Goal: Task Accomplishment & Management: Manage account settings

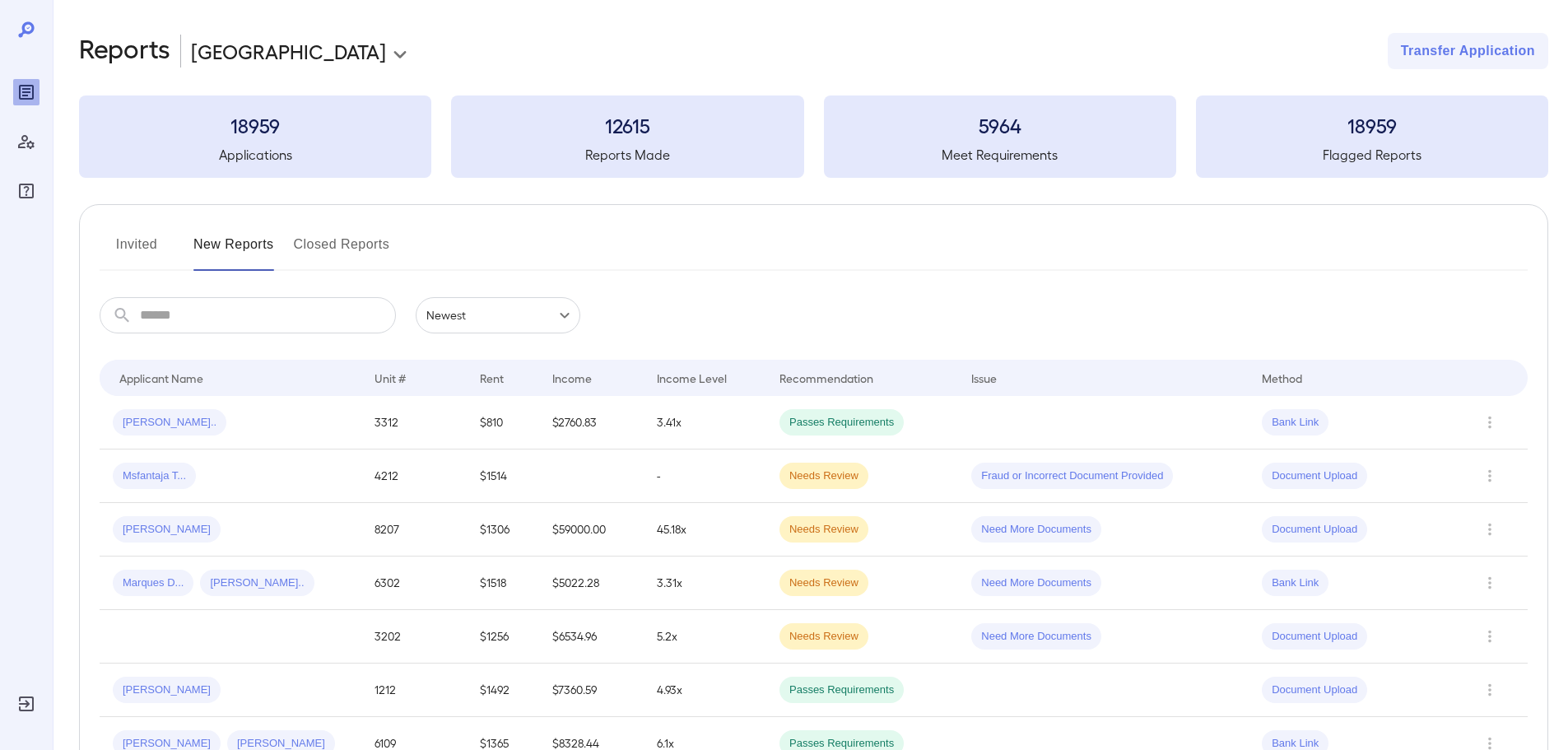
click at [126, 251] on button "Invited" at bounding box center [137, 251] width 74 height 40
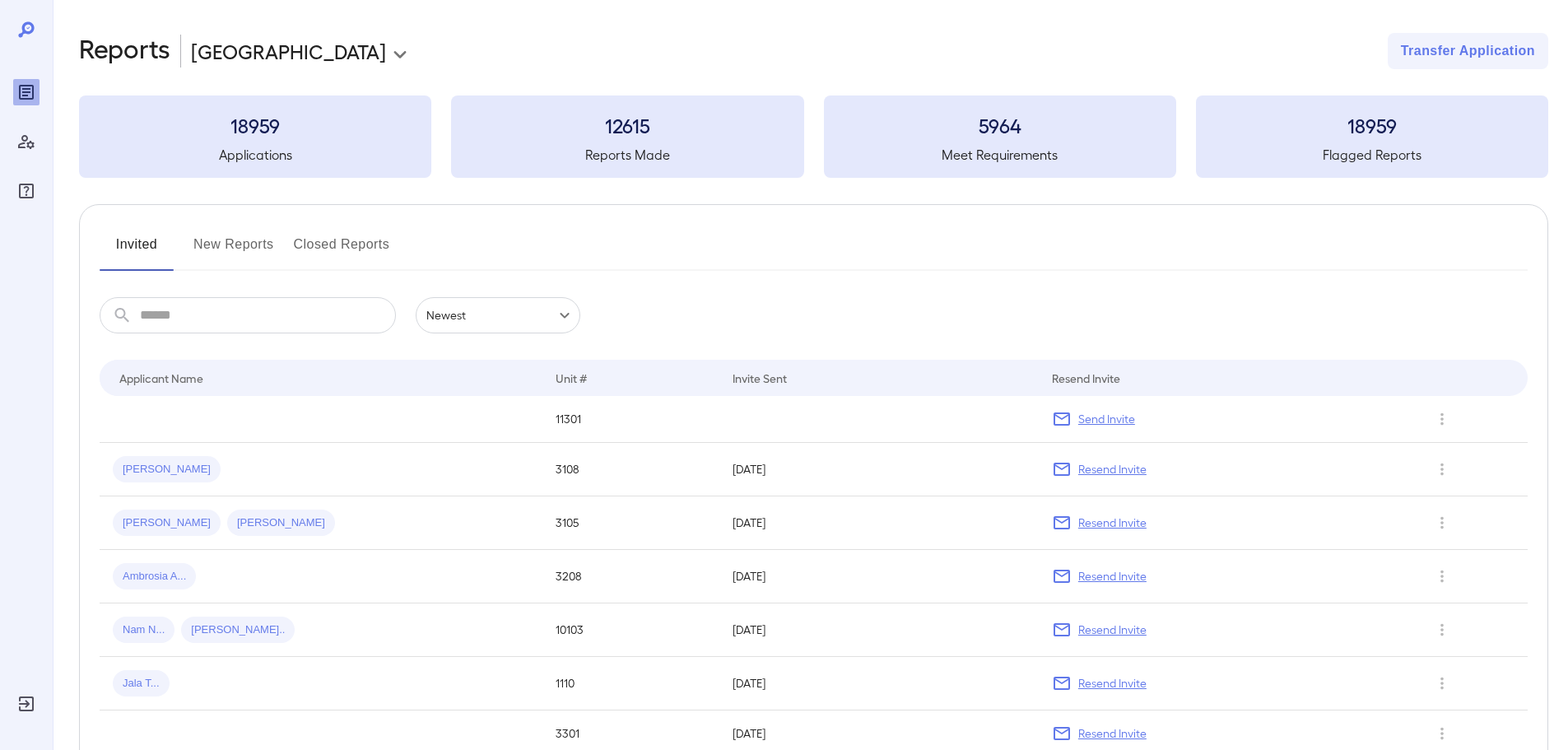
click at [246, 240] on button "New Reports" at bounding box center [234, 251] width 81 height 40
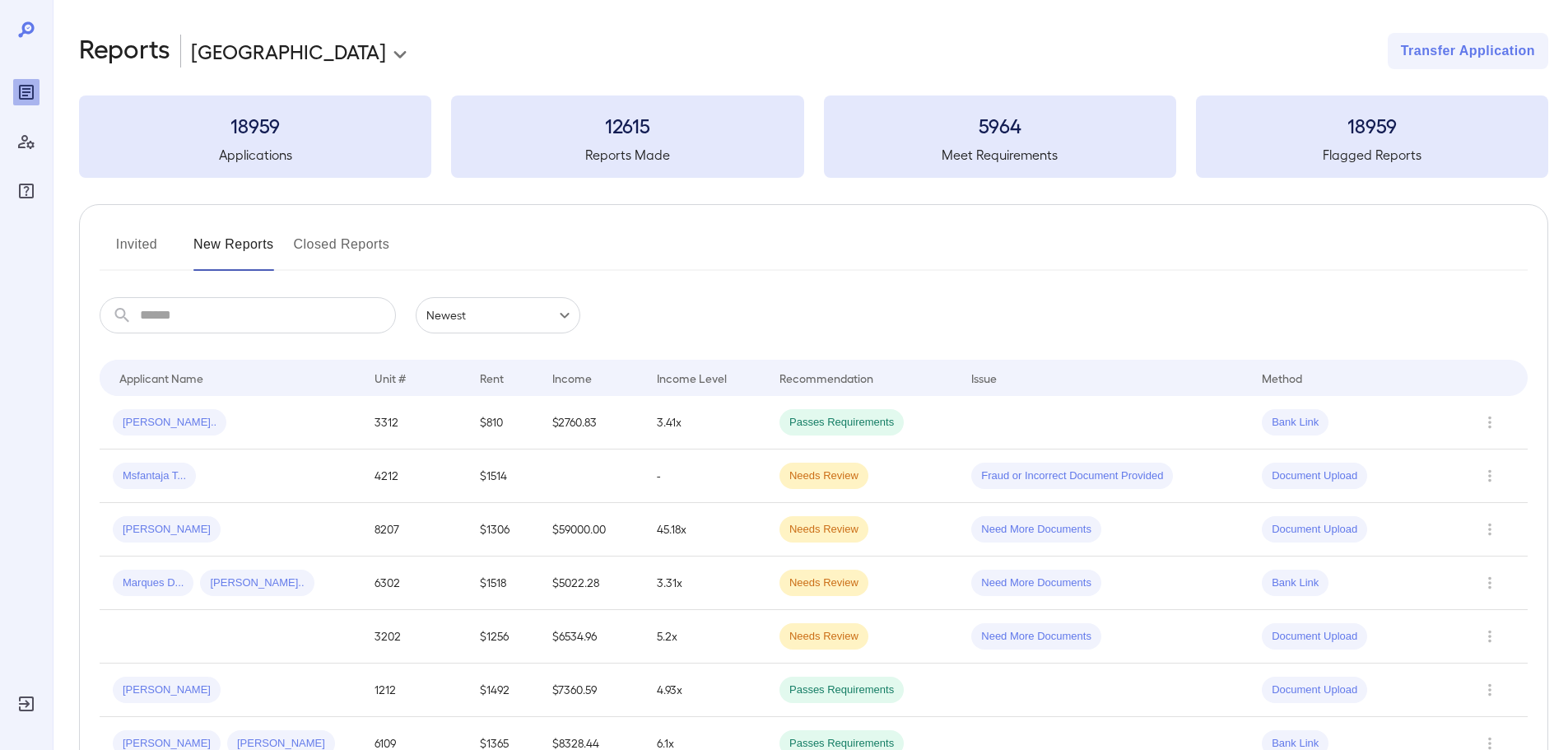
click at [139, 248] on button "Invited" at bounding box center [137, 251] width 74 height 40
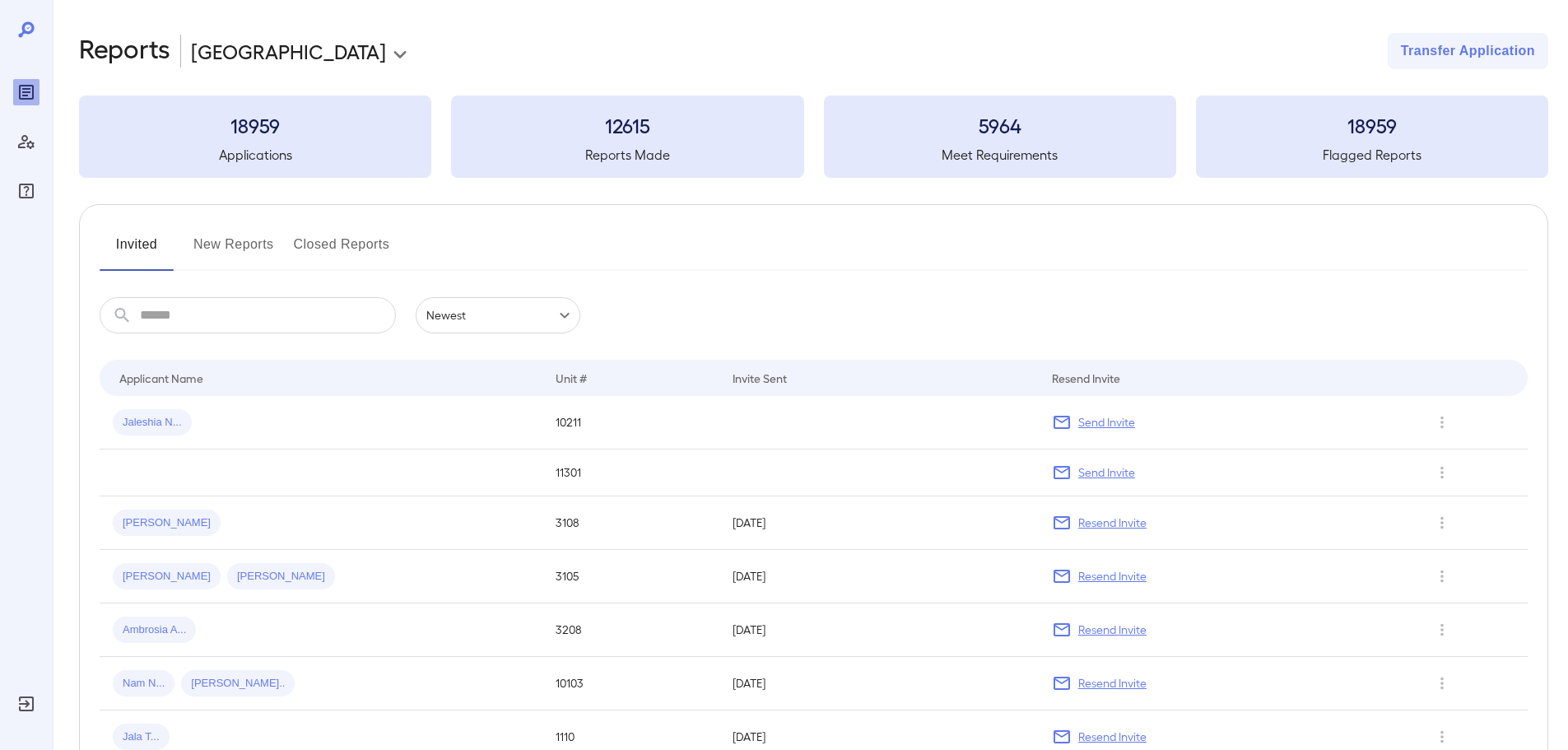
click at [233, 249] on button "New Reports" at bounding box center [234, 251] width 81 height 40
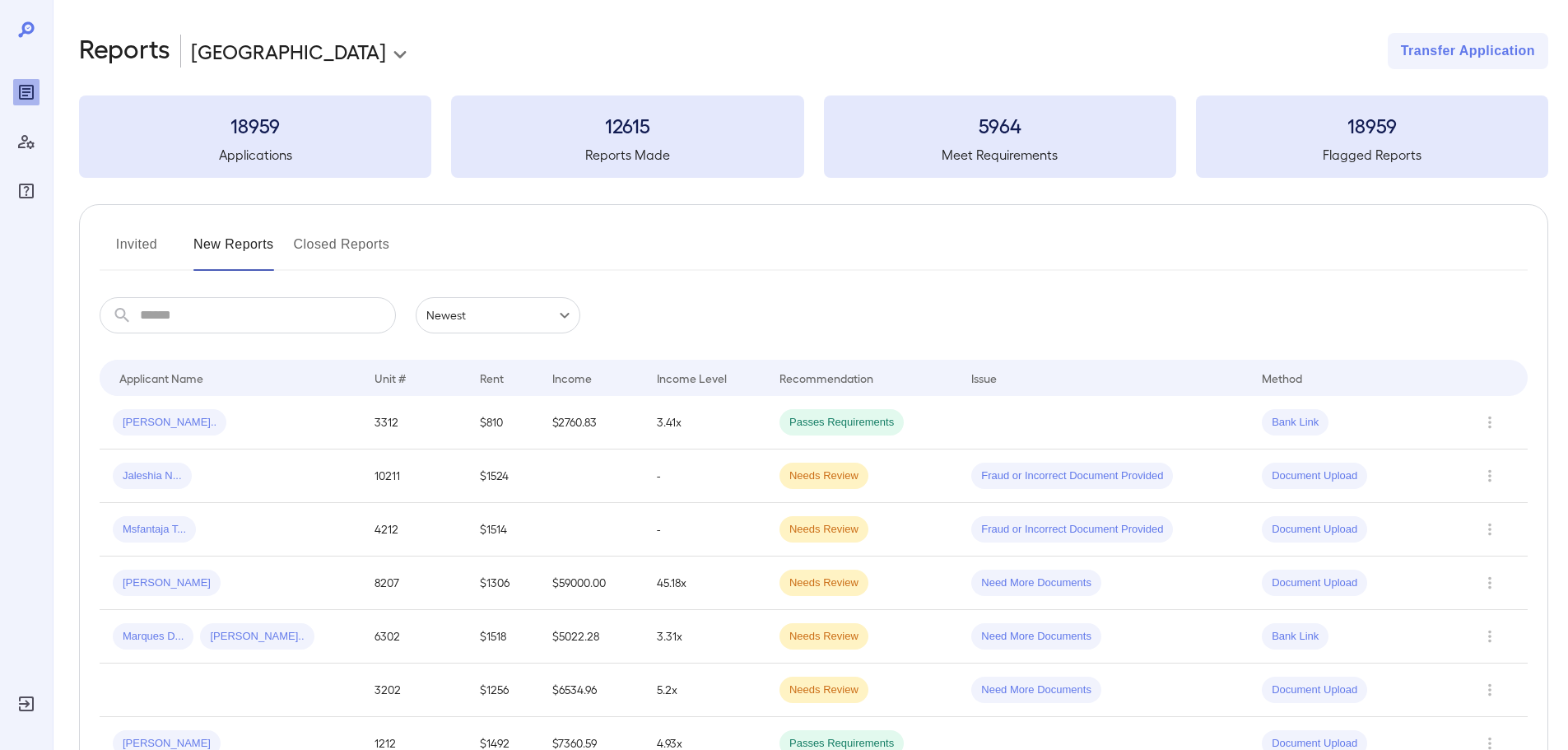
click at [144, 244] on button "Invited" at bounding box center [137, 251] width 74 height 40
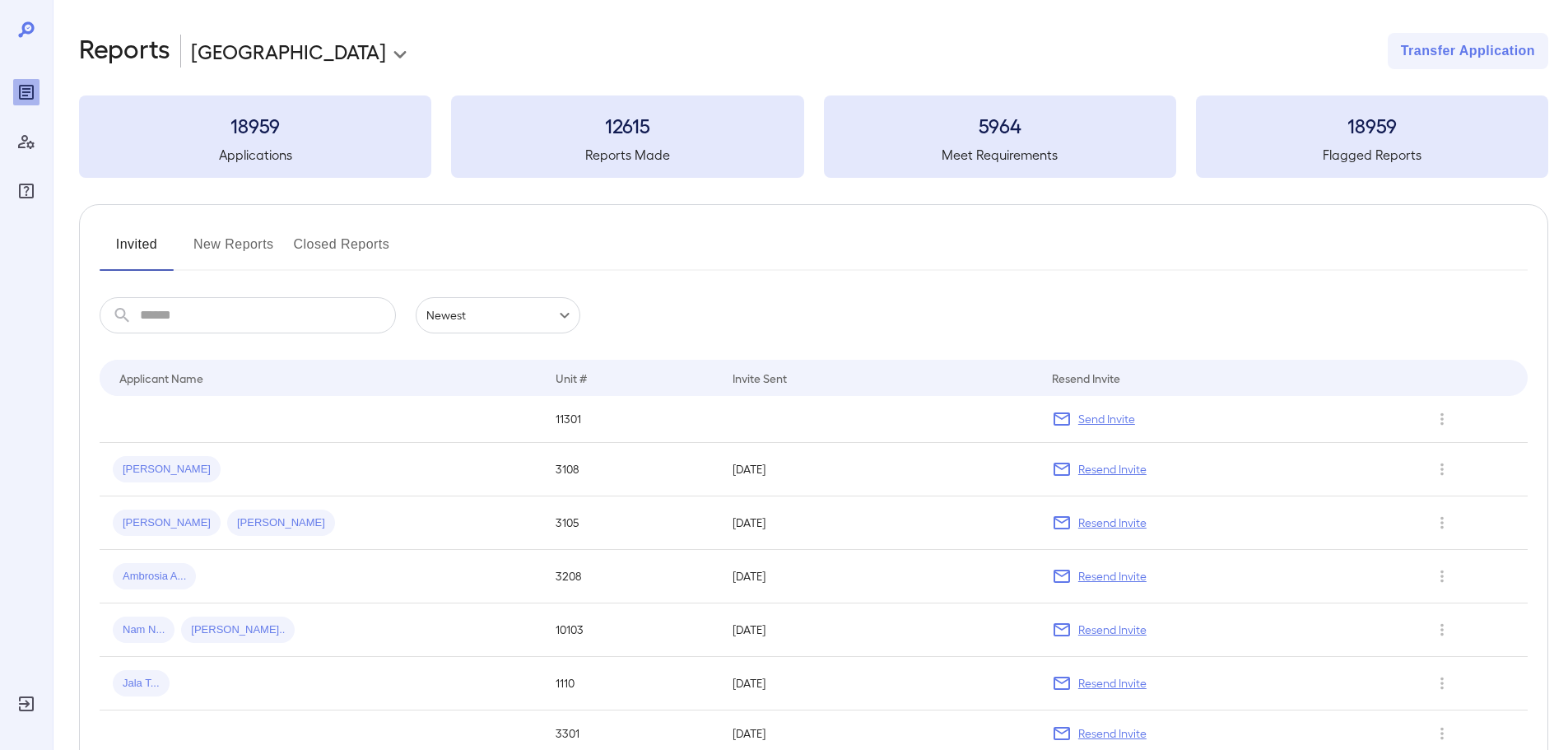
click at [117, 257] on button "Invited" at bounding box center [137, 251] width 74 height 40
click at [118, 251] on button "Invited" at bounding box center [137, 251] width 74 height 40
click at [228, 260] on button "New Reports" at bounding box center [234, 251] width 81 height 40
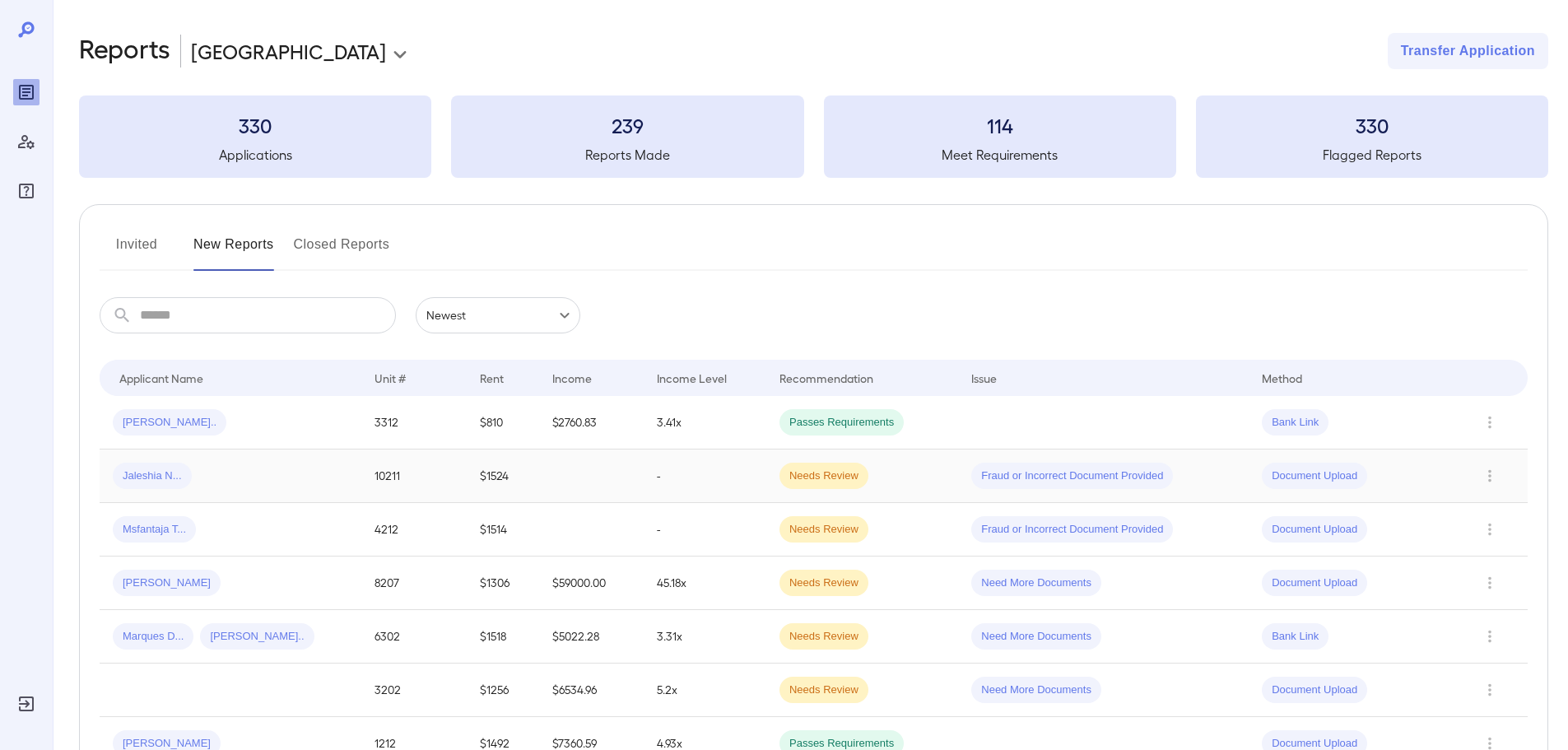
click at [236, 468] on div "Jaleshia N..." at bounding box center [230, 476] width 236 height 27
click at [249, 472] on div "Jaleshia N..." at bounding box center [230, 476] width 236 height 27
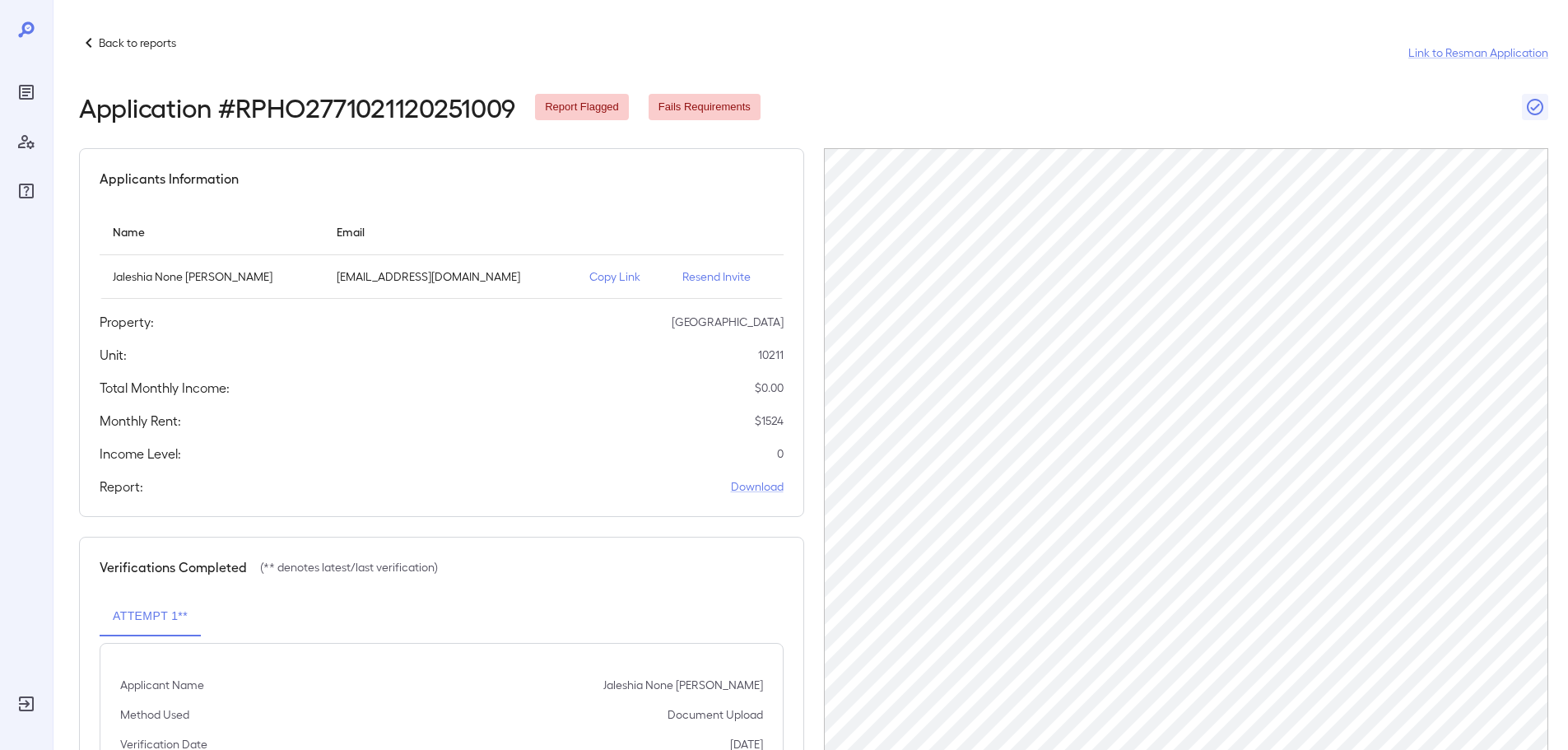
click at [684, 281] on p "Resend Invite" at bounding box center [726, 276] width 88 height 16
click at [693, 280] on p "Resend Invite" at bounding box center [726, 276] width 88 height 16
